Goal: Book appointment/travel/reservation

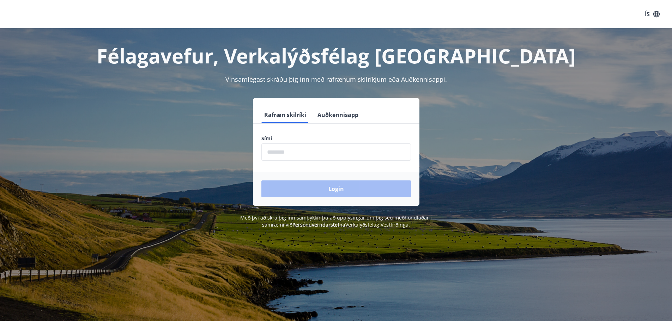
click at [300, 149] on input "phone" at bounding box center [335, 151] width 149 height 17
type input "*"
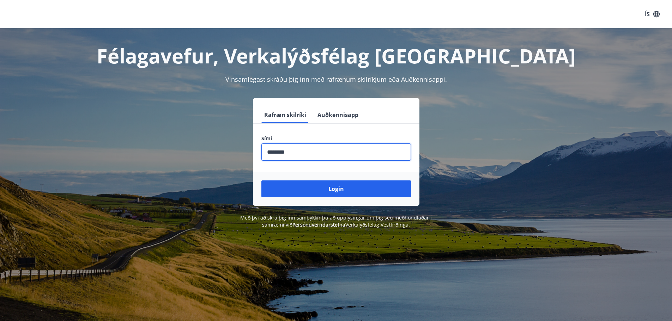
type input "********"
click at [261, 181] on button "Login" at bounding box center [335, 189] width 149 height 17
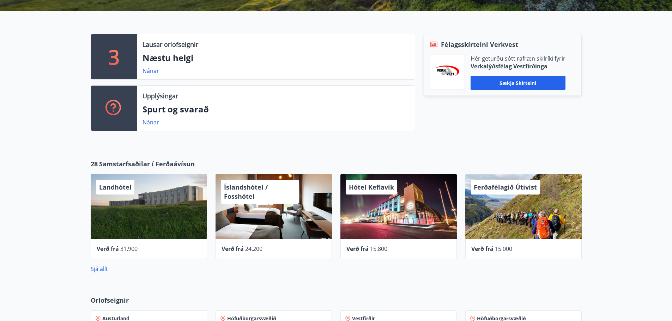
scroll to position [317, 0]
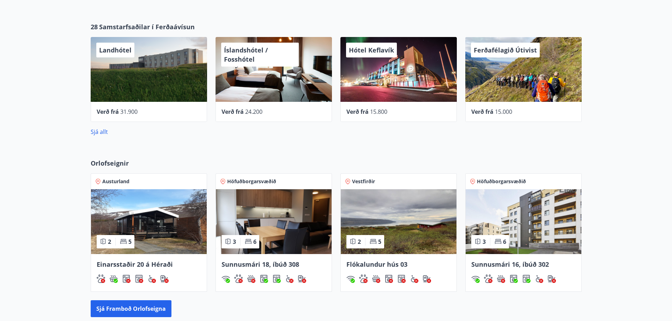
click at [528, 262] on span "Sunnusmári 16, íbúð 302" at bounding box center [510, 264] width 78 height 8
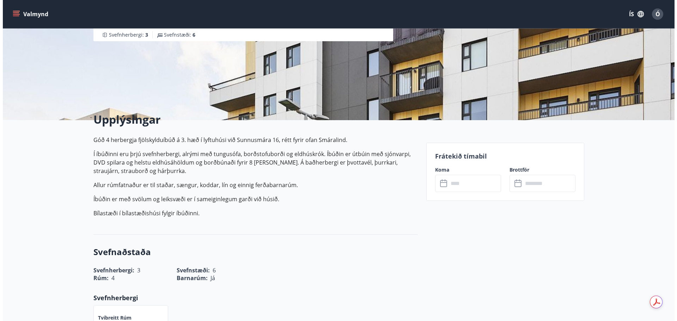
scroll to position [71, 0]
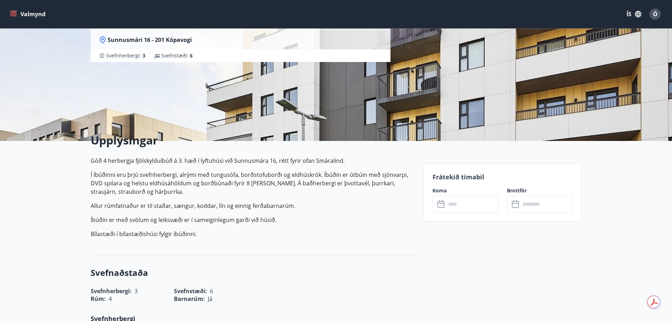
click at [455, 205] on input "text" at bounding box center [472, 204] width 53 height 17
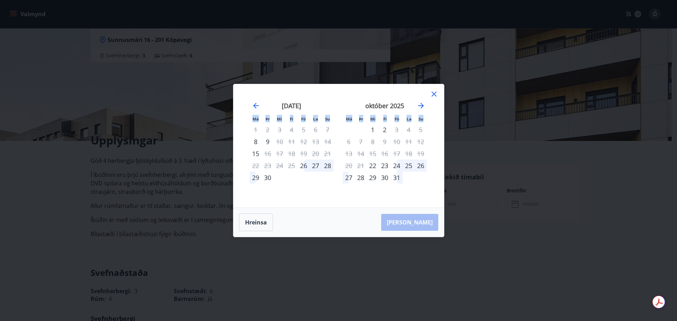
click at [438, 94] on div "Má Þr Mi Fi Fö La Su Má Þr Mi Fi Fö La Su ágúst 2025 1 2 3 4 5 6 7 8 9 10 11 12…" at bounding box center [338, 145] width 210 height 123
click at [435, 93] on icon at bounding box center [434, 94] width 5 height 5
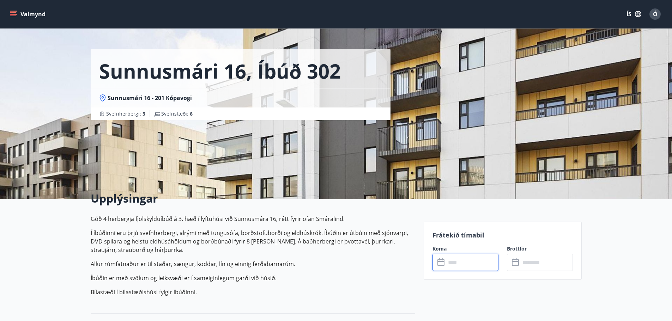
scroll to position [0, 0]
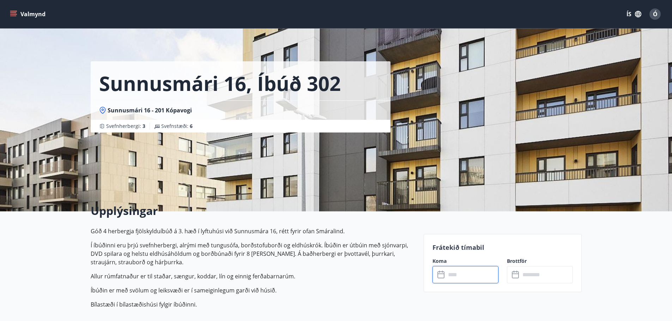
click at [28, 13] on button "Valmynd" at bounding box center [28, 14] width 40 height 13
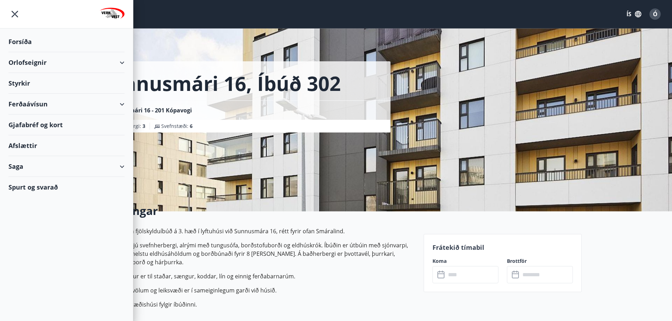
click at [36, 59] on div "Orlofseignir" at bounding box center [66, 62] width 116 height 21
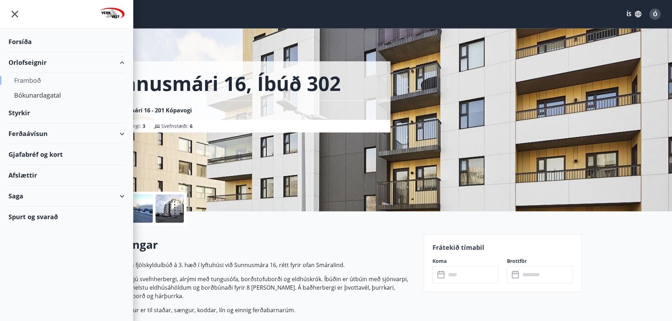
click at [41, 78] on div "Framboð" at bounding box center [66, 80] width 105 height 15
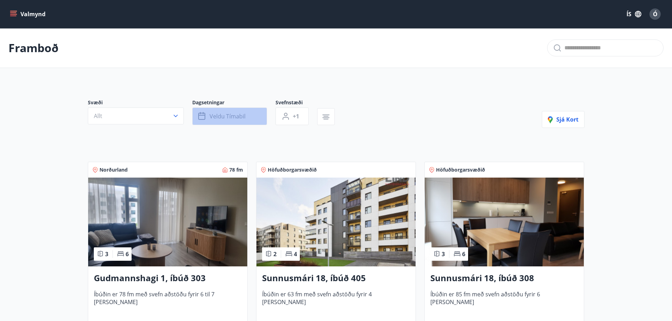
click at [221, 115] on span "Veldu tímabil" at bounding box center [227, 116] width 36 height 8
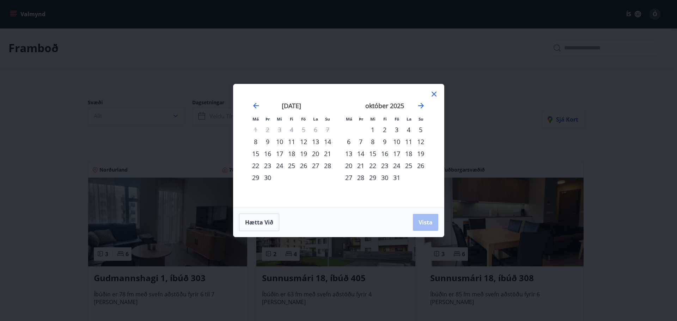
click at [306, 142] on div "12" at bounding box center [304, 142] width 12 height 12
click at [256, 153] on div "15" at bounding box center [256, 154] width 12 height 12
click at [422, 218] on button "Vista" at bounding box center [425, 222] width 25 height 17
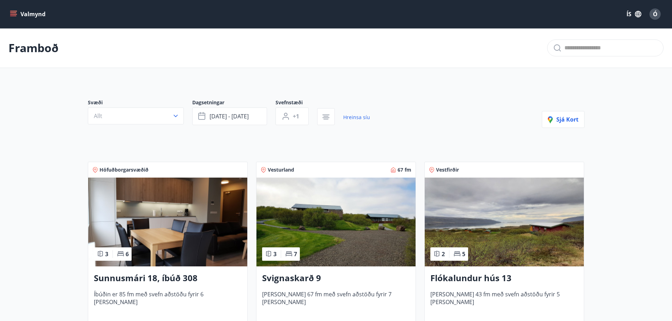
scroll to position [35, 0]
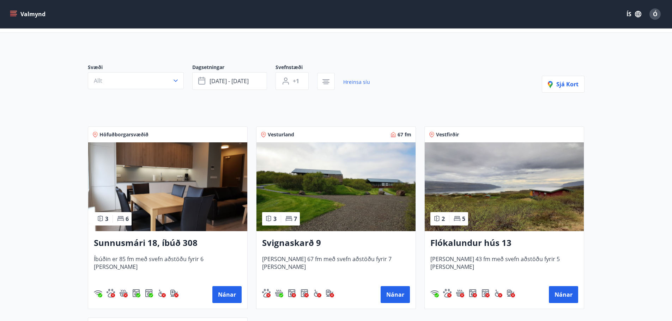
click at [312, 184] on img at bounding box center [335, 186] width 159 height 89
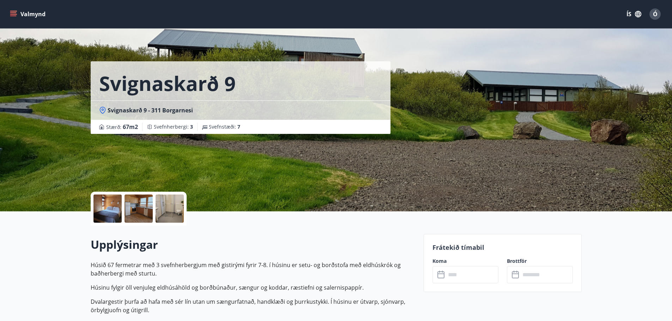
click at [139, 219] on div at bounding box center [138, 209] width 28 height 28
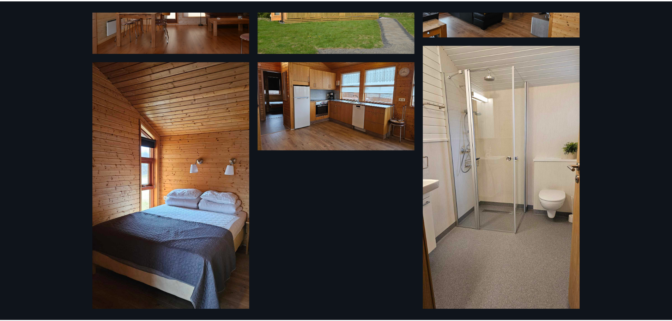
scroll to position [126, 0]
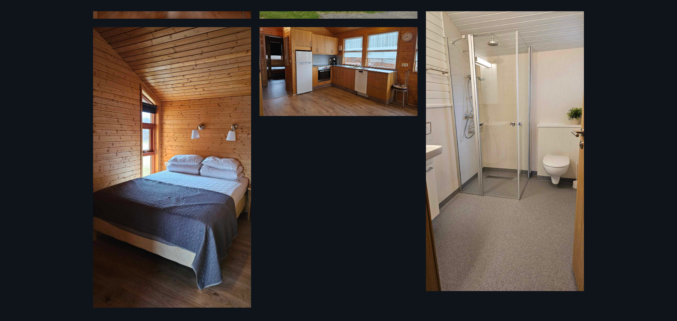
click at [634, 216] on div "6 Myndir" at bounding box center [338, 160] width 677 height 321
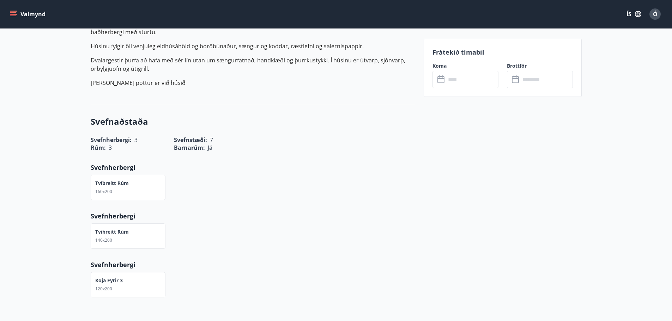
scroll to position [71, 0]
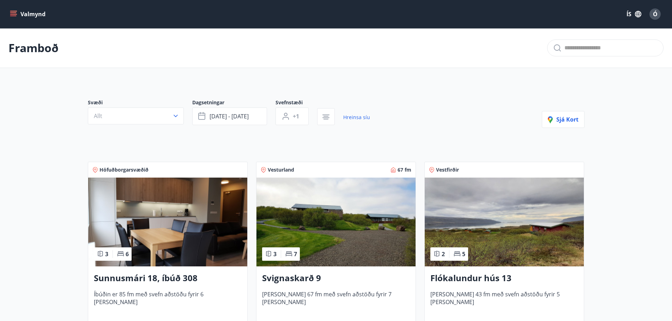
click at [163, 213] on img at bounding box center [167, 222] width 159 height 89
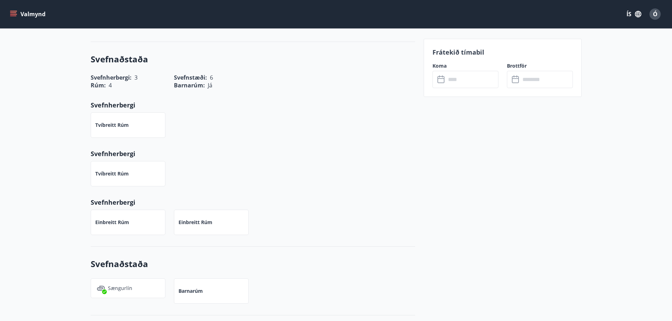
scroll to position [27, 0]
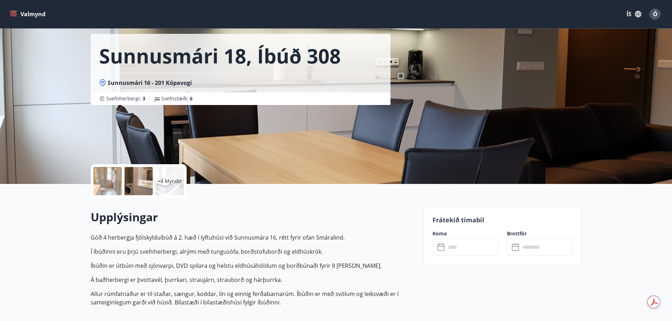
click at [475, 246] on input "text" at bounding box center [472, 247] width 53 height 17
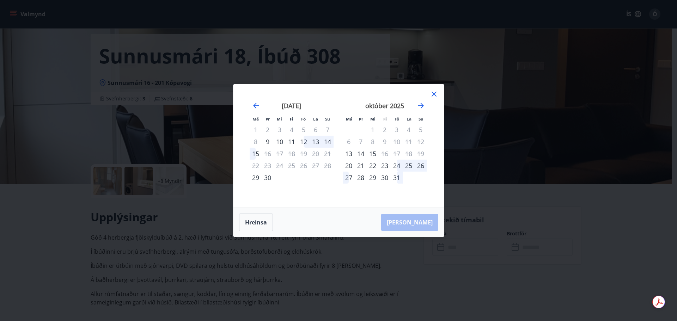
click at [304, 142] on div "12" at bounding box center [304, 142] width 12 height 12
click at [251, 152] on div "15" at bounding box center [256, 154] width 12 height 12
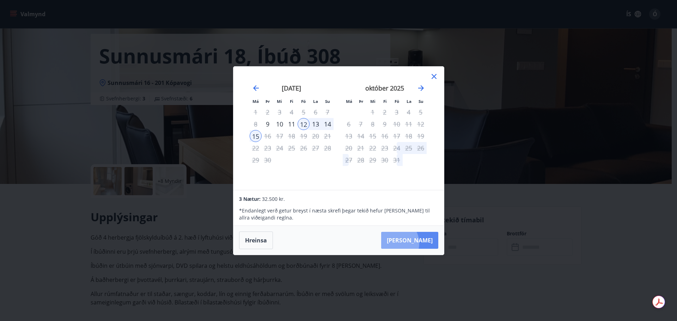
click at [416, 243] on button "[PERSON_NAME]" at bounding box center [409, 240] width 57 height 17
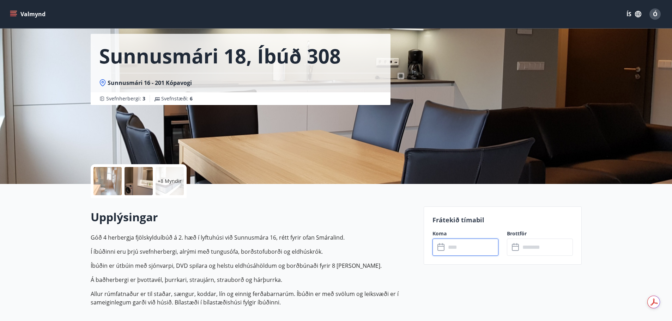
type input "******"
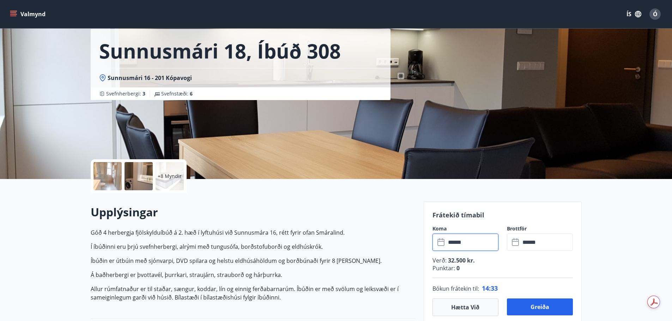
scroll to position [106, 0]
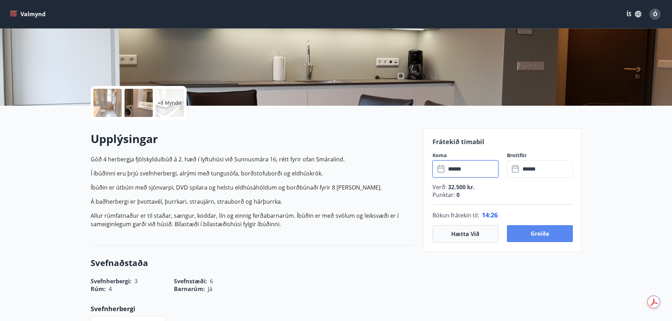
click at [550, 239] on button "Greiða" at bounding box center [540, 233] width 66 height 17
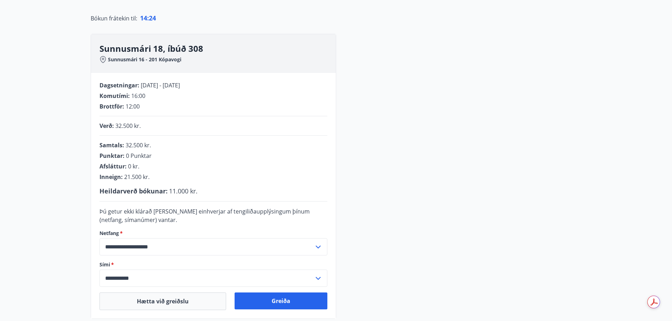
scroll to position [106, 0]
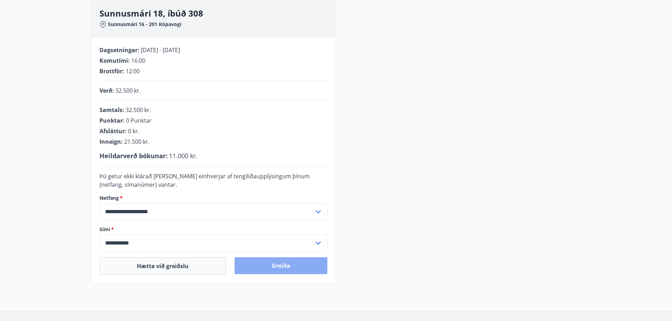
click at [257, 264] on button "Greiða" at bounding box center [280, 265] width 93 height 17
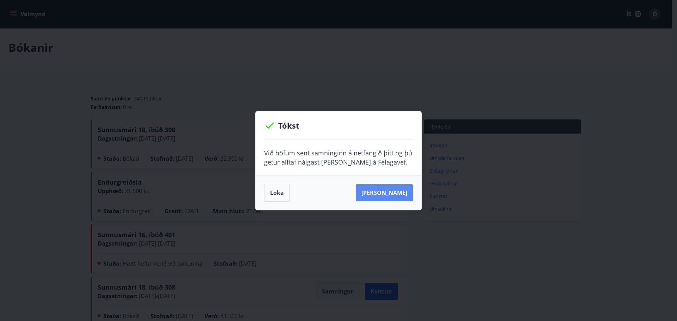
click at [384, 196] on button "[PERSON_NAME]" at bounding box center [384, 192] width 57 height 17
click at [268, 189] on button "Loka" at bounding box center [277, 193] width 26 height 18
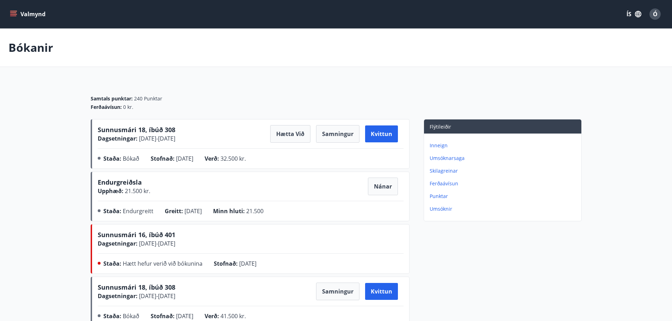
click at [18, 46] on p "Bókanir" at bounding box center [30, 48] width 45 height 16
click at [20, 14] on button "Valmynd" at bounding box center [28, 14] width 40 height 13
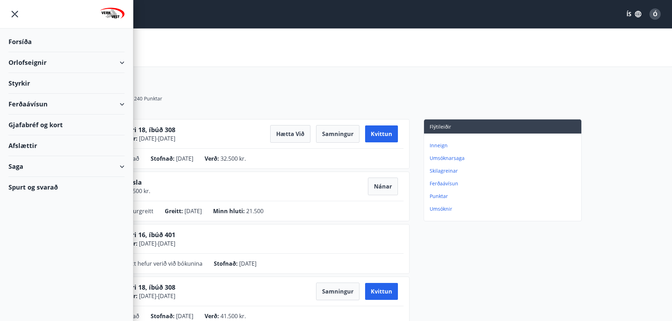
click at [37, 63] on div "Orlofseignir" at bounding box center [66, 62] width 116 height 21
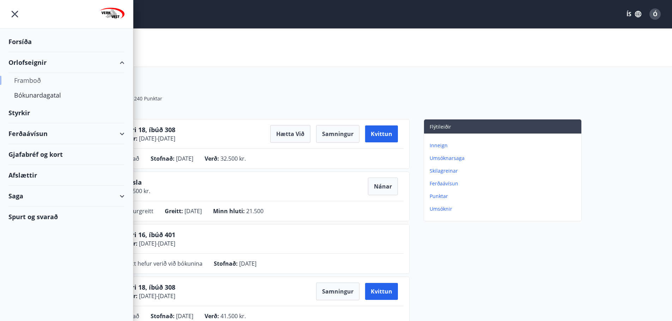
click at [23, 80] on div "Framboð" at bounding box center [66, 80] width 105 height 15
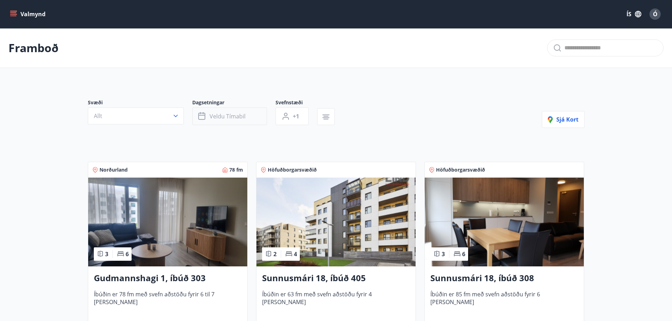
click at [228, 115] on span "Veldu tímabil" at bounding box center [227, 116] width 36 height 8
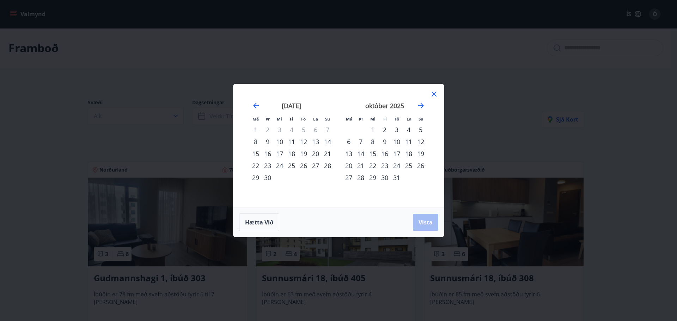
click at [395, 152] on div "17" at bounding box center [397, 154] width 12 height 12
click at [367, 165] on div "22" at bounding box center [373, 166] width 12 height 12
click at [415, 223] on button "Vista" at bounding box center [425, 222] width 25 height 17
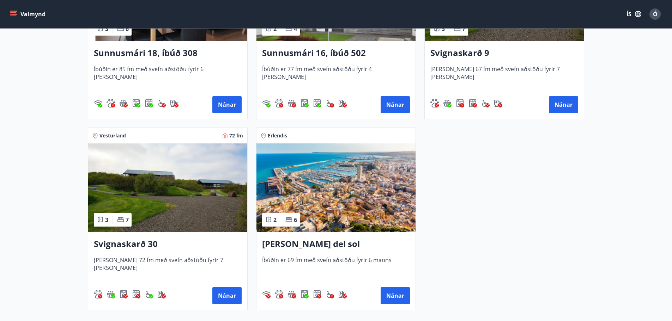
scroll to position [247, 0]
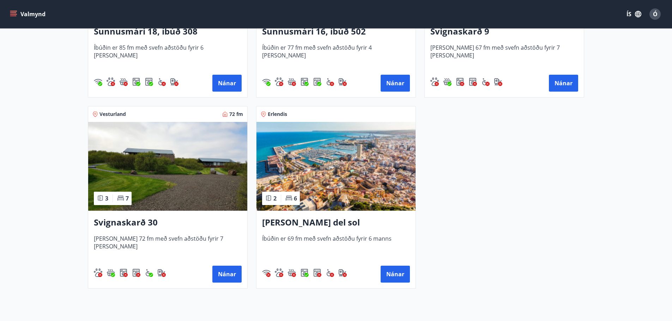
click at [150, 188] on img at bounding box center [167, 166] width 159 height 89
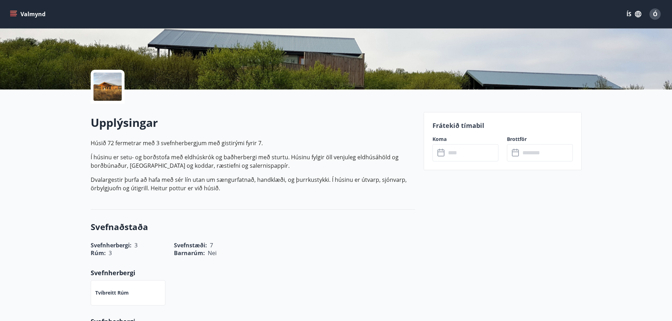
scroll to position [141, 0]
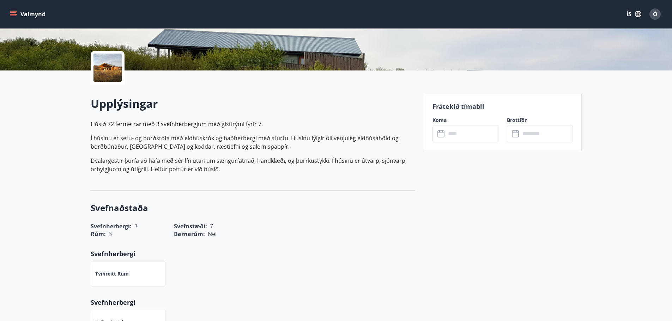
click at [455, 133] on input "text" at bounding box center [472, 133] width 53 height 17
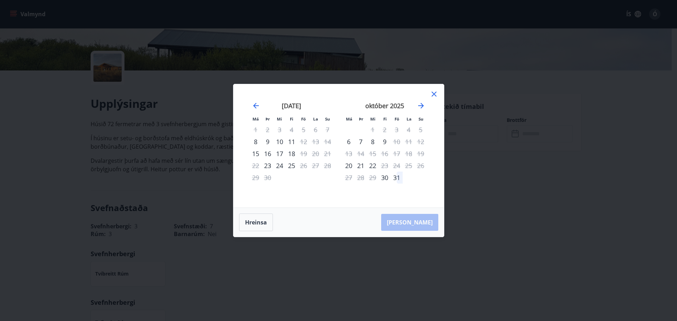
click at [435, 95] on icon at bounding box center [434, 94] width 8 height 8
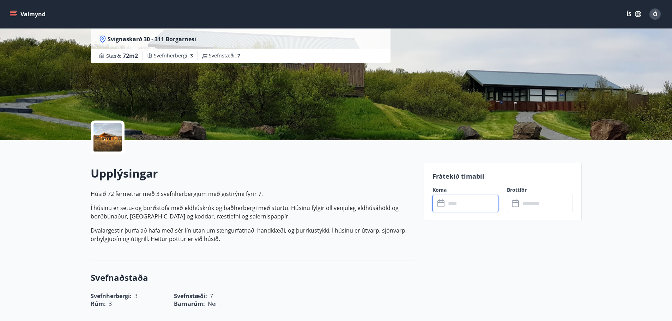
scroll to position [71, 0]
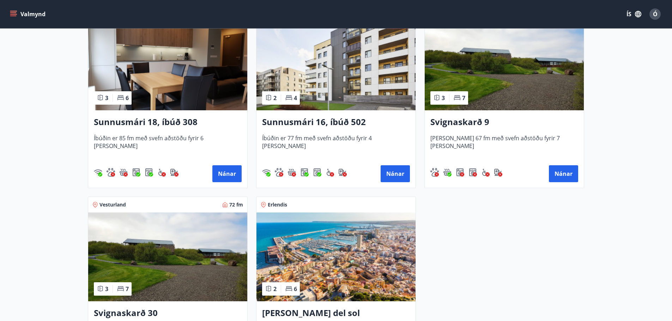
scroll to position [176, 0]
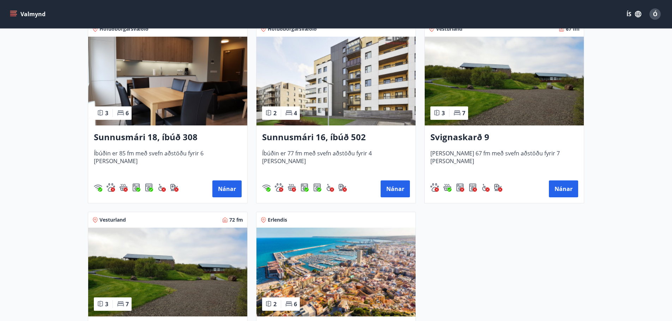
click at [478, 99] on img at bounding box center [503, 81] width 159 height 89
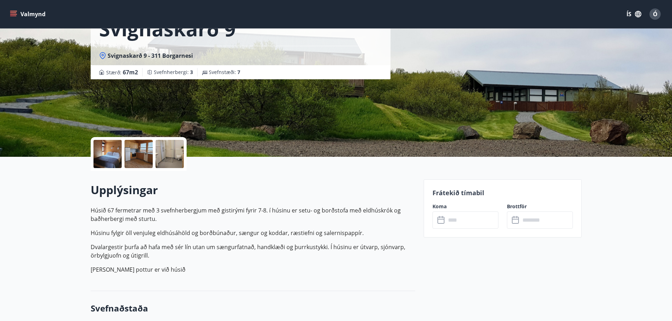
scroll to position [141, 0]
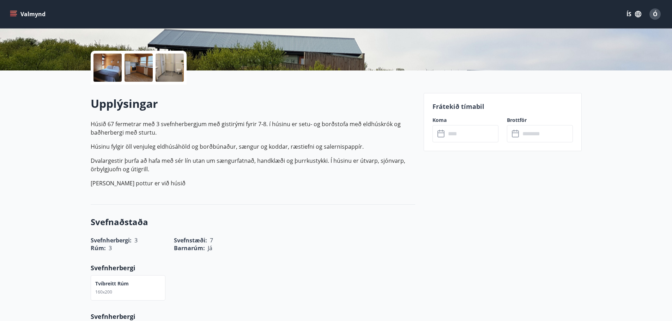
click at [478, 138] on input "text" at bounding box center [472, 133] width 53 height 17
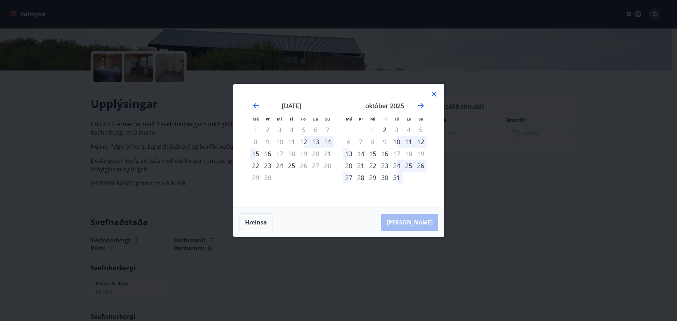
click at [435, 92] on icon at bounding box center [434, 94] width 8 height 8
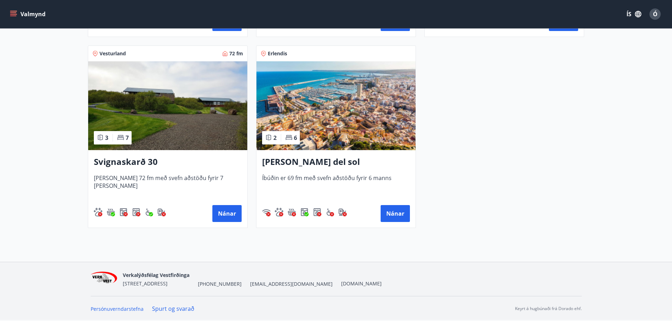
click at [331, 111] on img at bounding box center [335, 105] width 159 height 89
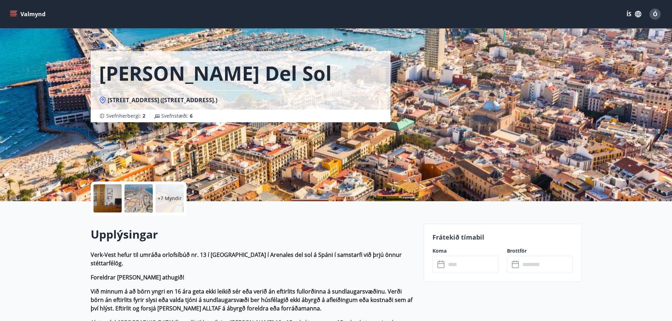
scroll to position [71, 0]
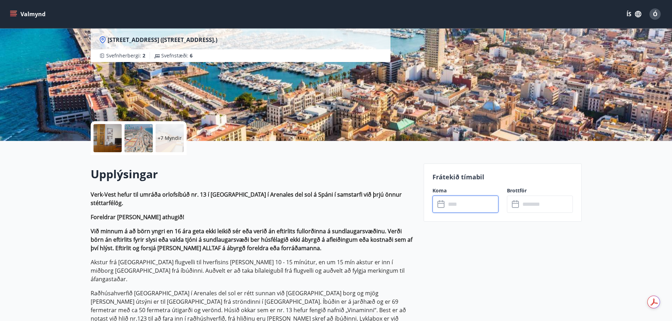
click at [470, 199] on input "text" at bounding box center [472, 204] width 53 height 17
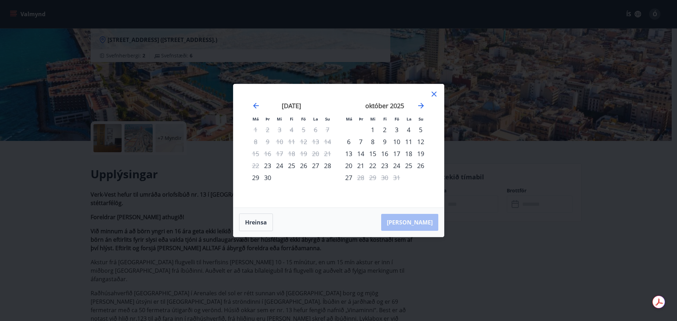
click at [435, 94] on icon at bounding box center [434, 94] width 8 height 8
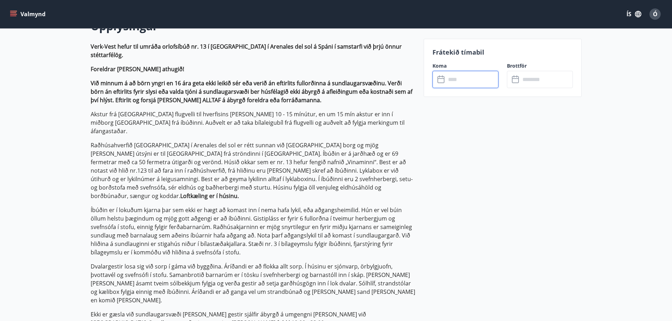
scroll to position [212, 0]
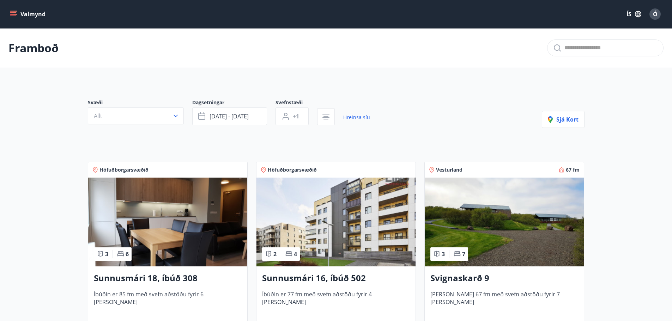
click at [28, 11] on button "Valmynd" at bounding box center [28, 14] width 40 height 13
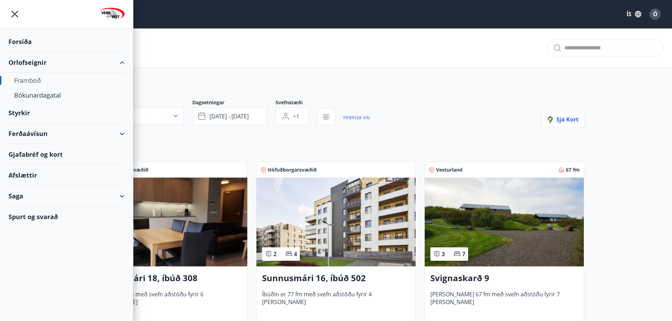
click at [25, 82] on div "Framboð" at bounding box center [66, 80] width 105 height 15
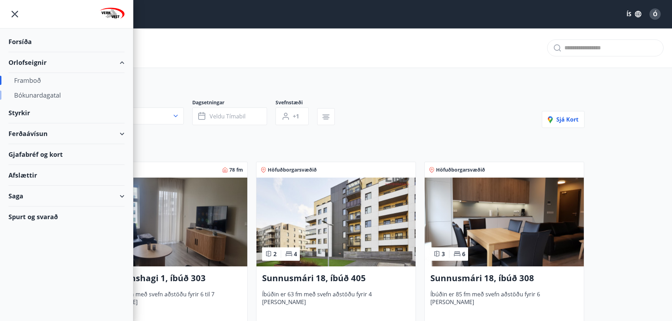
click at [30, 95] on div "Bókunardagatal" at bounding box center [66, 95] width 105 height 15
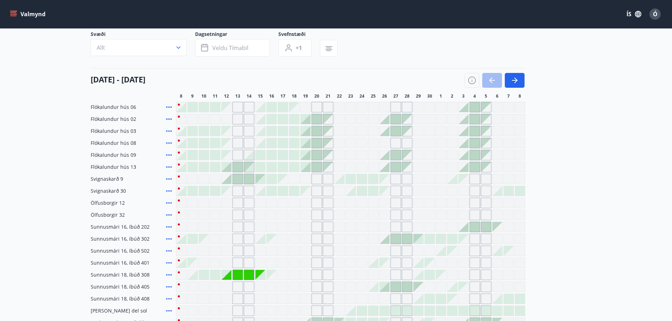
scroll to position [35, 0]
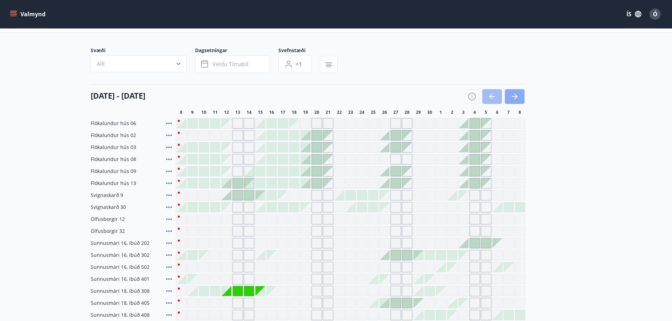
click at [523, 96] on button "button" at bounding box center [515, 96] width 20 height 15
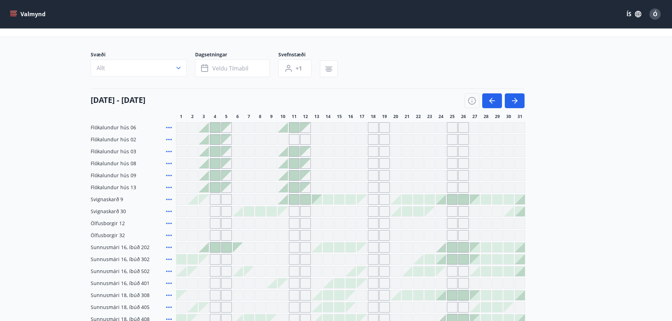
scroll to position [0, 0]
